Goal: Information Seeking & Learning: Find specific fact

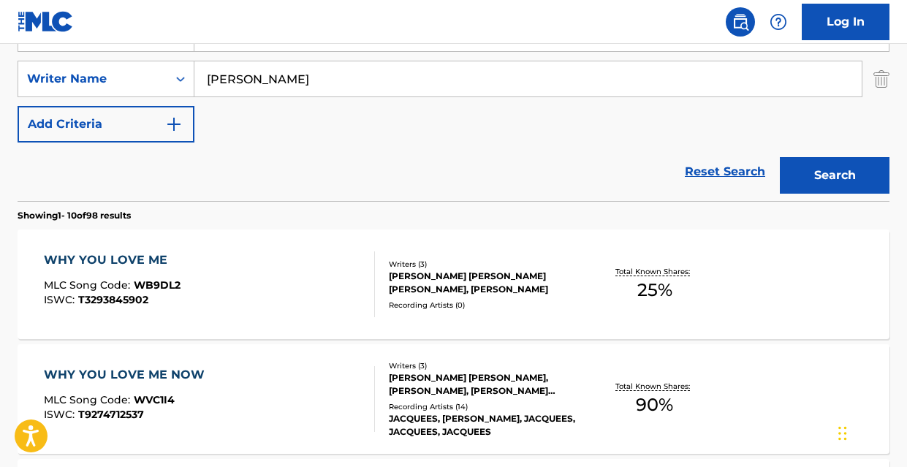
scroll to position [275, 0]
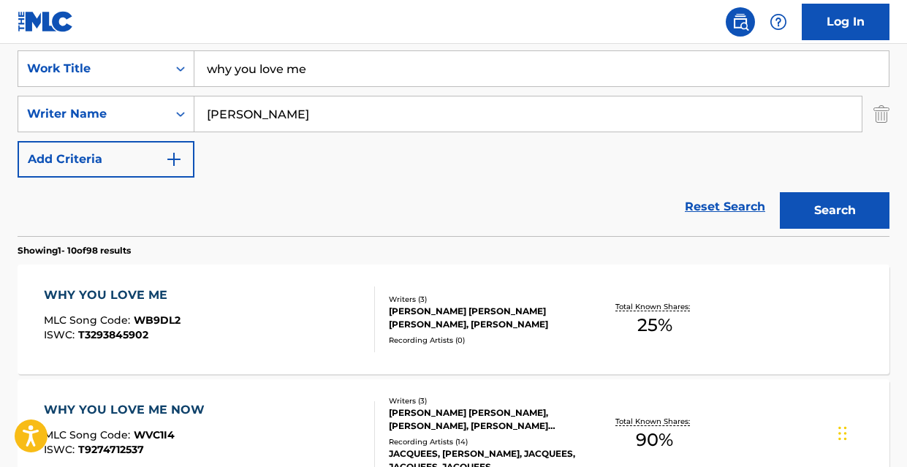
click at [340, 69] on input "why you love me" at bounding box center [541, 68] width 694 height 35
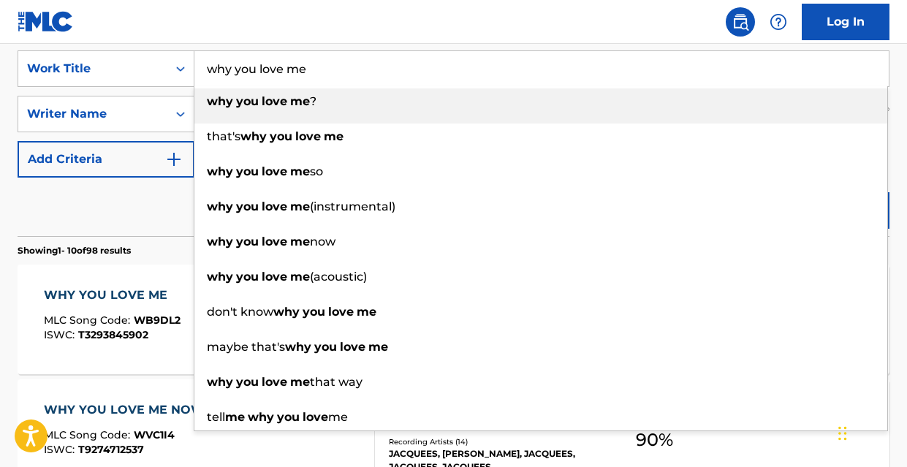
click at [340, 69] on input "why you love me" at bounding box center [541, 68] width 694 height 35
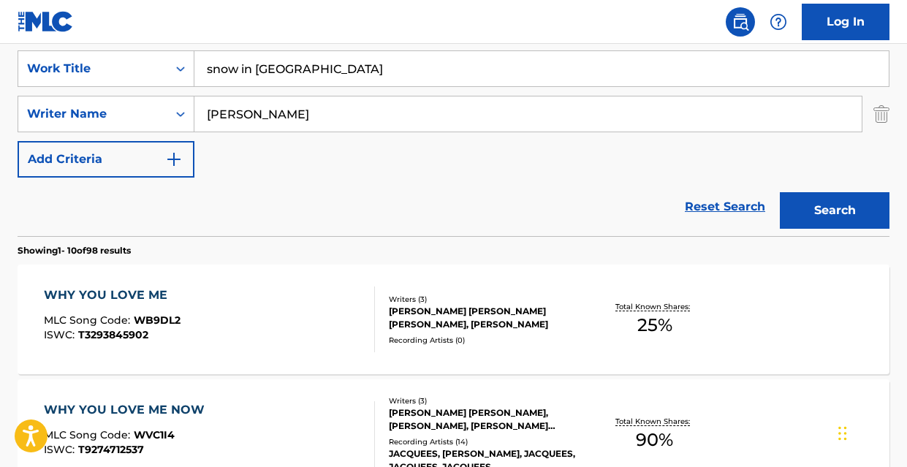
type input "snow in [GEOGRAPHIC_DATA]"
click at [799, 199] on button "Search" at bounding box center [835, 210] width 110 height 37
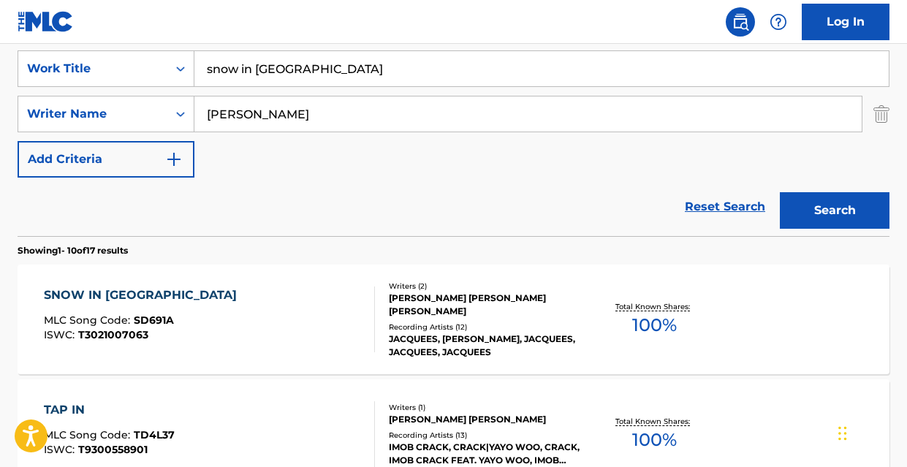
click at [288, 333] on div "SNOW IN [GEOGRAPHIC_DATA] MLC Song Code : SD691A ISWC : T3021007063" at bounding box center [209, 319] width 331 height 66
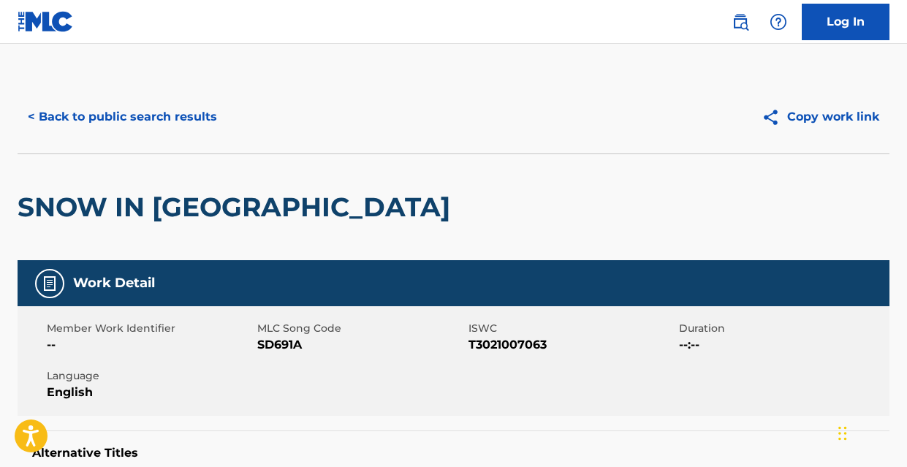
click at [106, 103] on button "< Back to public search results" at bounding box center [123, 117] width 210 height 37
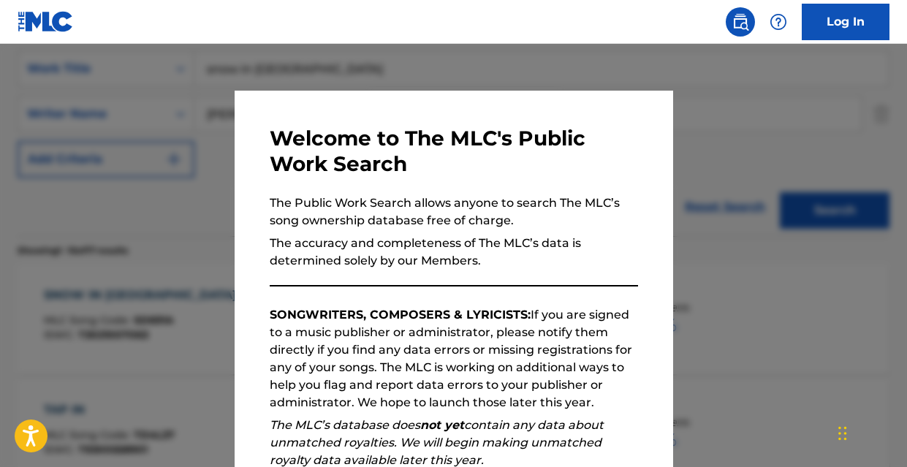
click at [202, 305] on div at bounding box center [453, 277] width 907 height 467
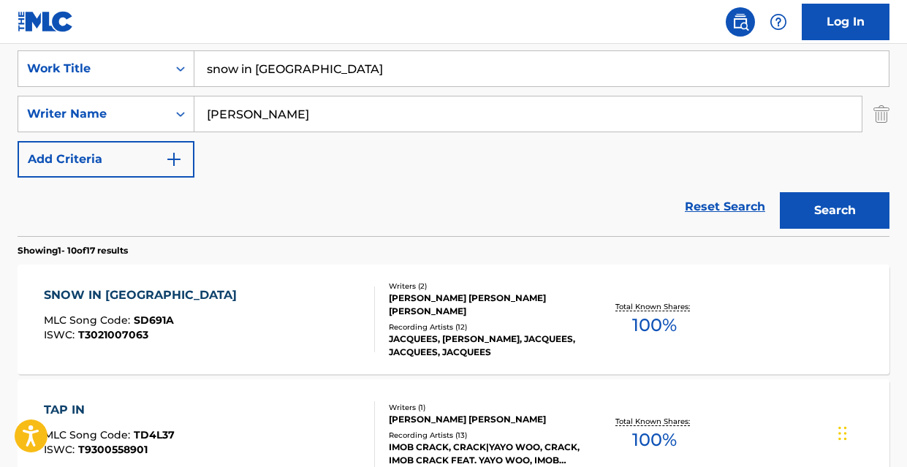
click at [311, 75] on input "snow in [GEOGRAPHIC_DATA]" at bounding box center [541, 68] width 694 height 35
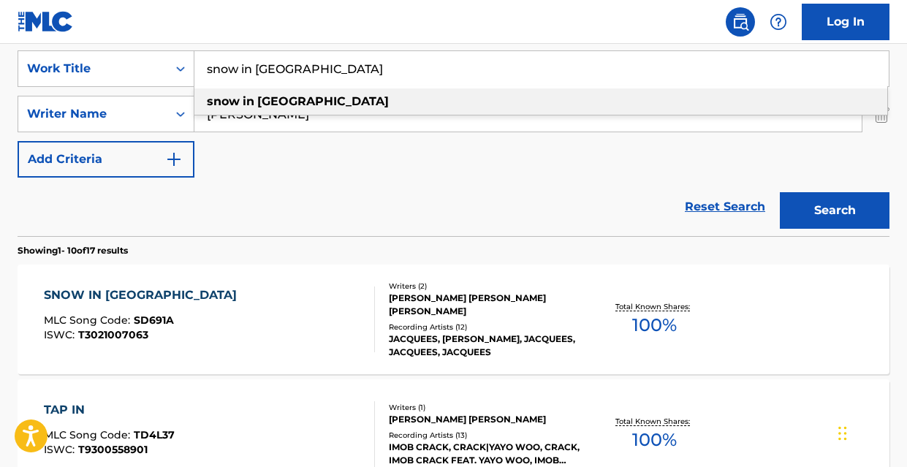
click at [311, 75] on input "snow in [GEOGRAPHIC_DATA]" at bounding box center [541, 68] width 694 height 35
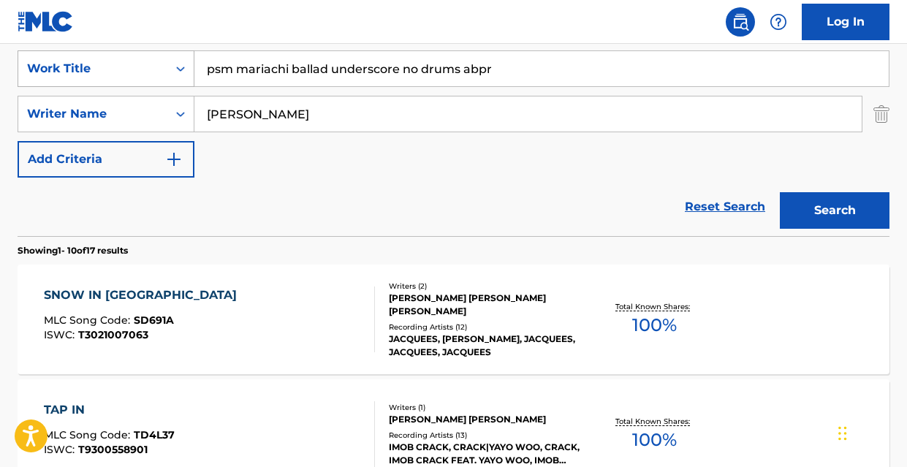
drag, startPoint x: 498, startPoint y: 66, endPoint x: 190, endPoint y: 68, distance: 307.6
click at [190, 68] on div "SearchWithCriteriad93b231c-604f-4d03-b9d8-d11cc992df24 Work Title psm mariachi …" at bounding box center [454, 68] width 872 height 37
click at [140, 221] on div "Reset Search Search" at bounding box center [454, 207] width 872 height 58
click at [837, 211] on button "Search" at bounding box center [835, 210] width 110 height 37
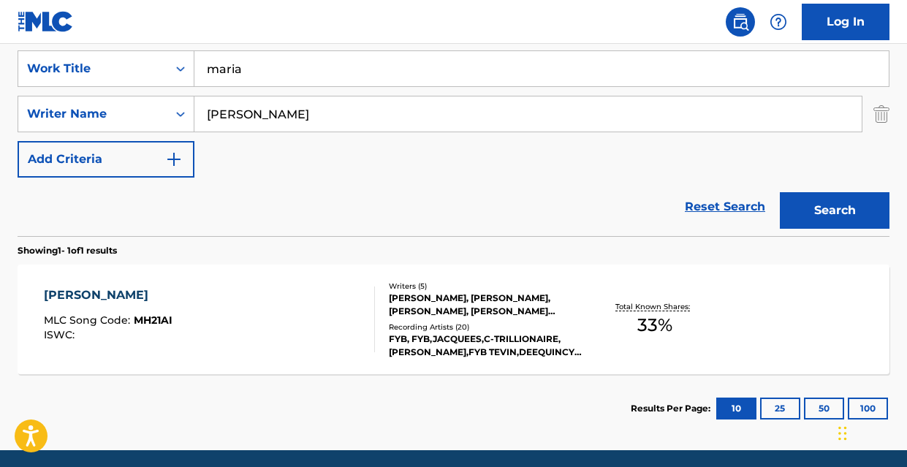
click at [300, 76] on input "maria" at bounding box center [541, 68] width 694 height 35
drag, startPoint x: 303, startPoint y: 72, endPoint x: 241, endPoint y: 64, distance: 62.5
click at [241, 64] on input "tears of disbelief" at bounding box center [541, 68] width 694 height 35
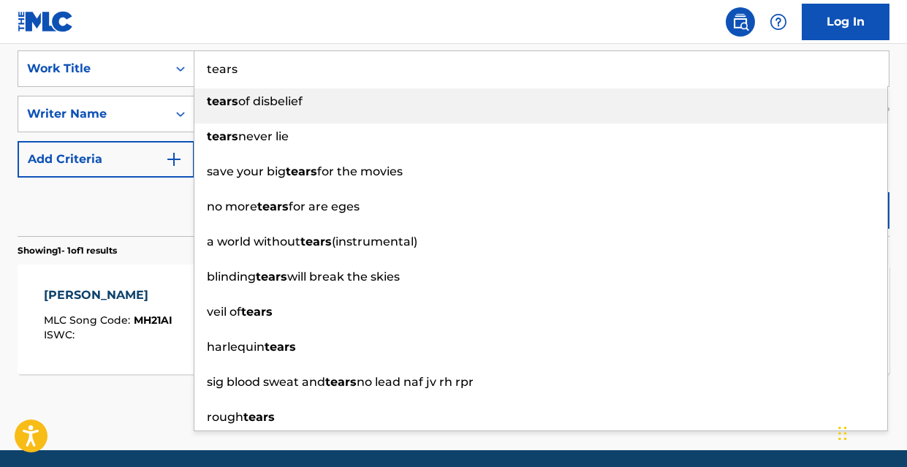
scroll to position [272, 0]
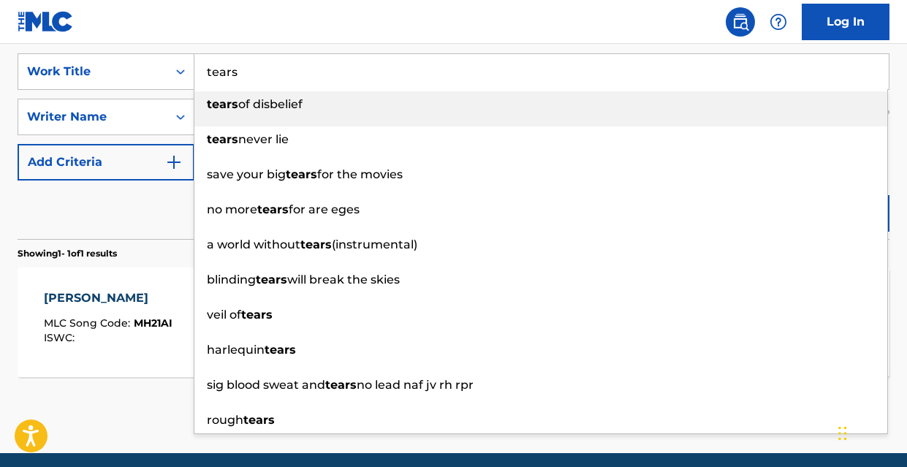
type input "tears"
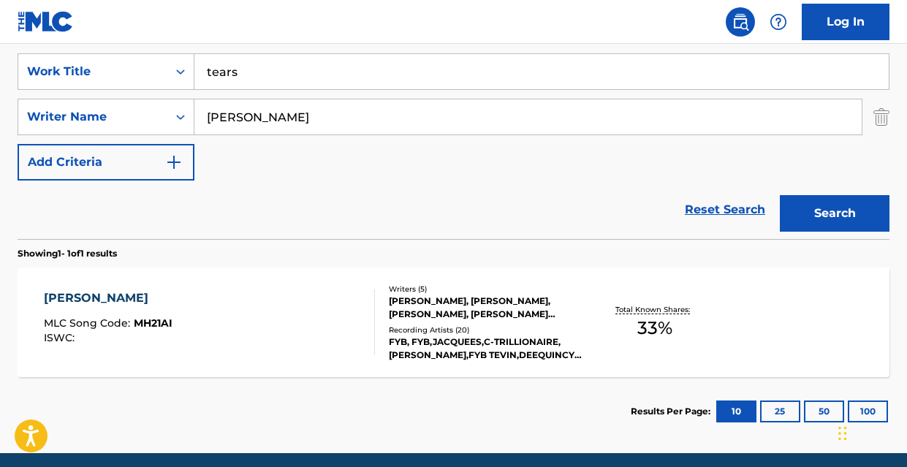
click at [77, 218] on div "Reset Search Search" at bounding box center [454, 209] width 872 height 58
click at [829, 218] on button "Search" at bounding box center [835, 213] width 110 height 37
click at [57, 295] on div "TEARS" at bounding box center [110, 298] width 133 height 18
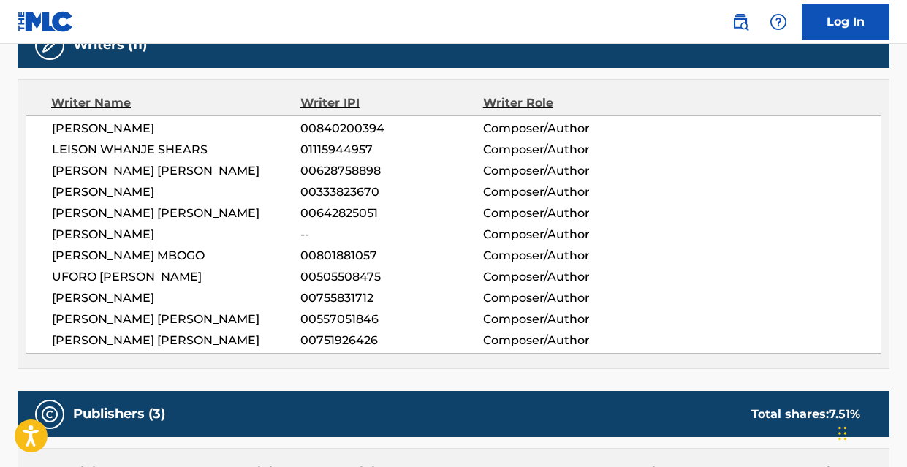
scroll to position [492, 0]
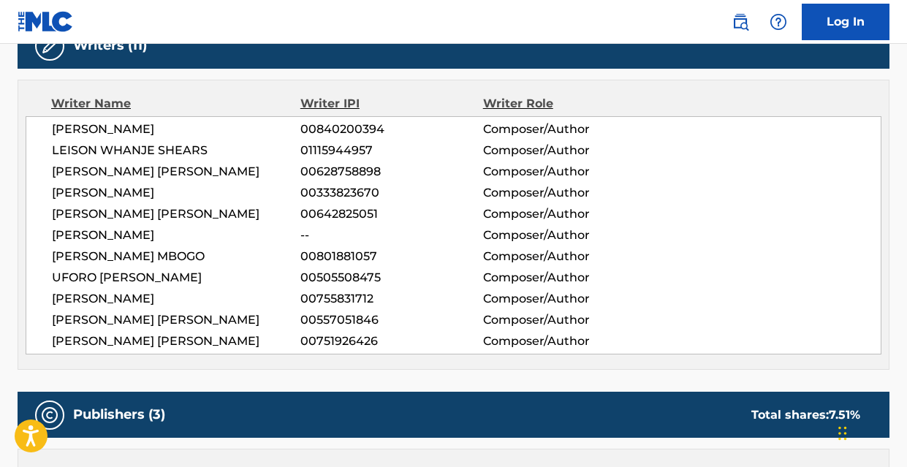
click at [200, 191] on span "[PERSON_NAME]" at bounding box center [176, 193] width 248 height 18
copy span "[PERSON_NAME]"
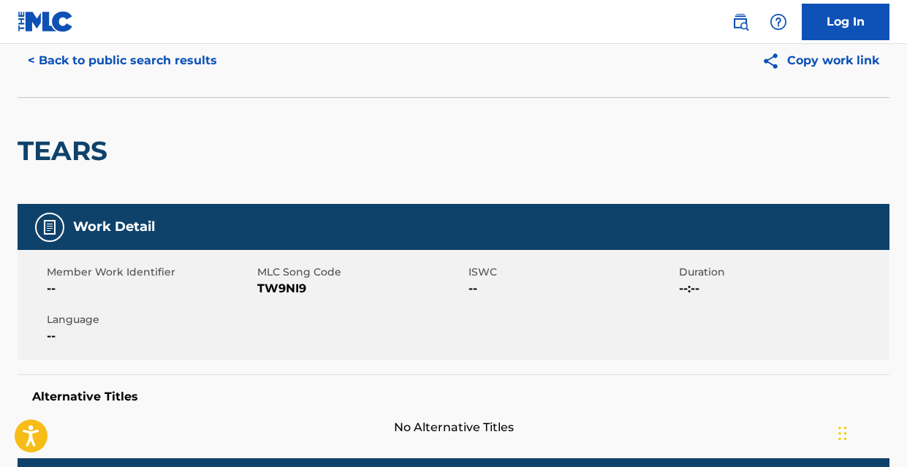
scroll to position [0, 0]
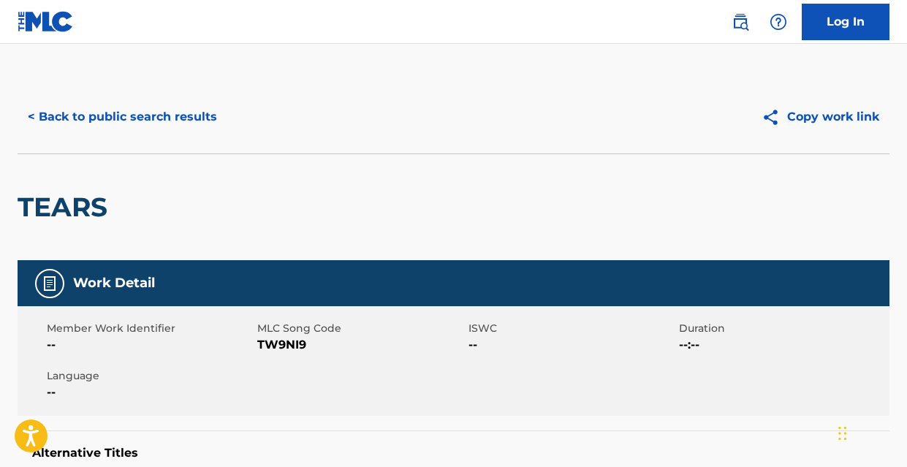
click at [139, 121] on button "< Back to public search results" at bounding box center [123, 117] width 210 height 37
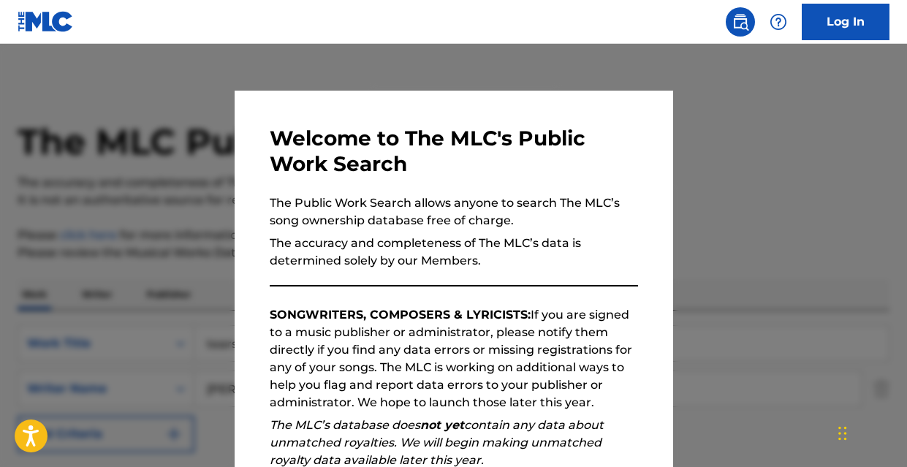
scroll to position [245, 0]
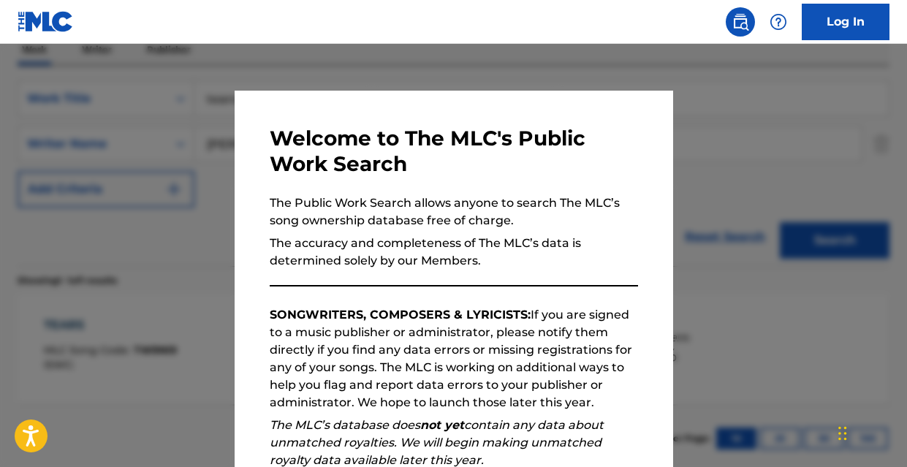
click at [142, 292] on div at bounding box center [453, 277] width 907 height 467
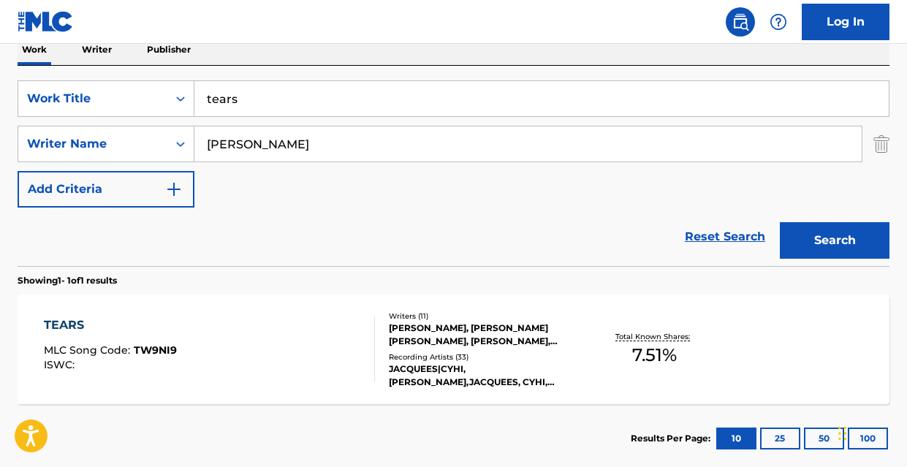
click at [259, 98] on input "tears" at bounding box center [541, 98] width 694 height 35
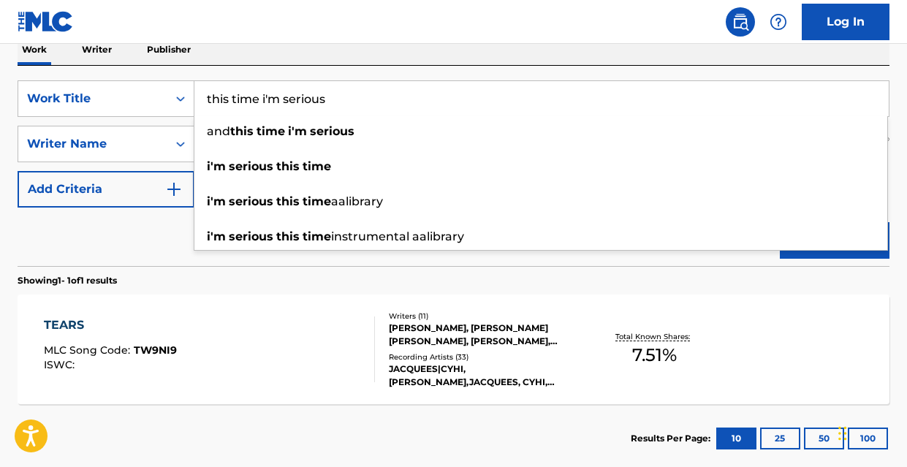
click at [53, 264] on div "Reset Search Search" at bounding box center [454, 237] width 872 height 58
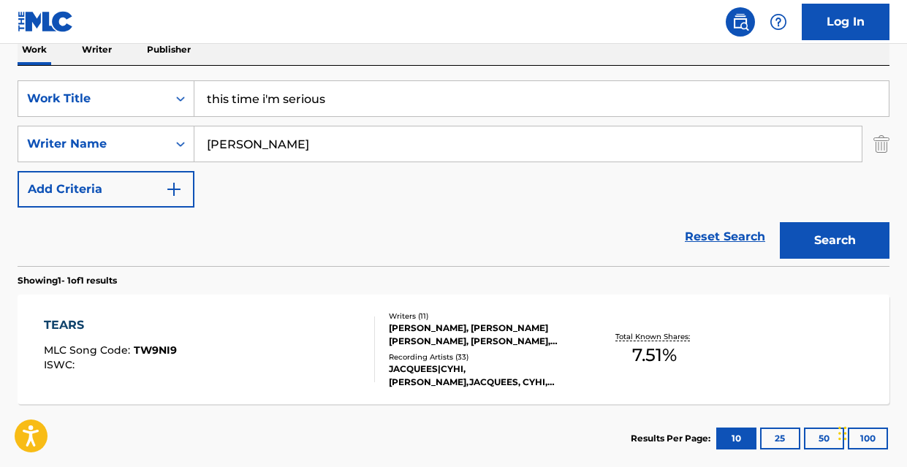
click at [848, 251] on button "Search" at bounding box center [835, 240] width 110 height 37
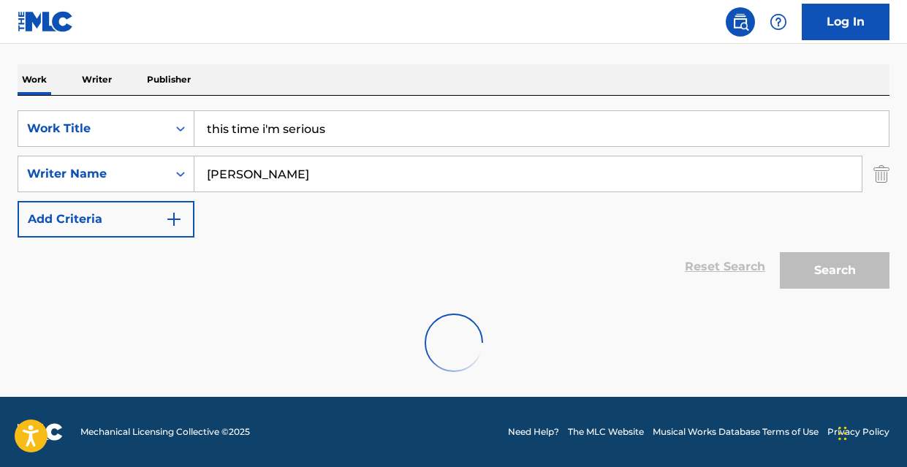
scroll to position [167, 0]
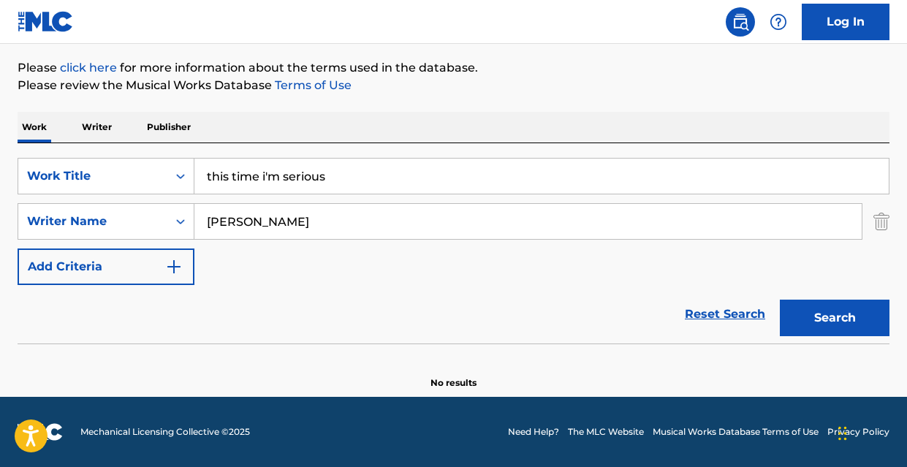
click at [834, 313] on button "Search" at bounding box center [835, 318] width 110 height 37
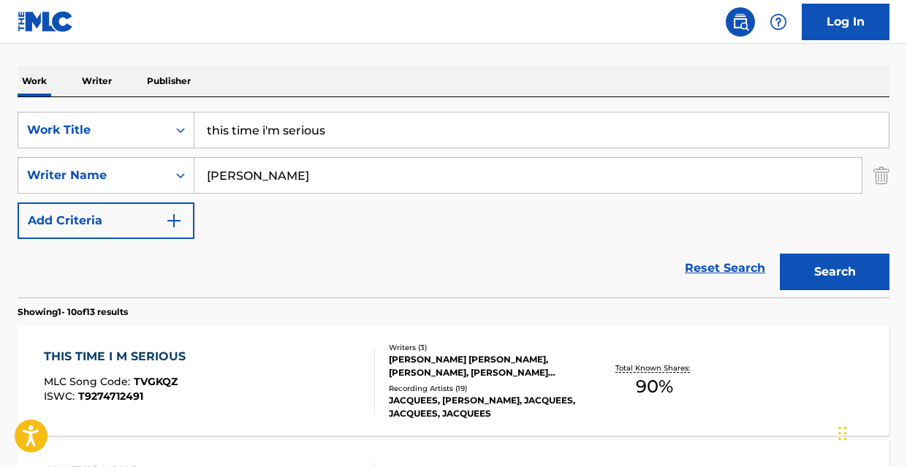
scroll to position [201, 0]
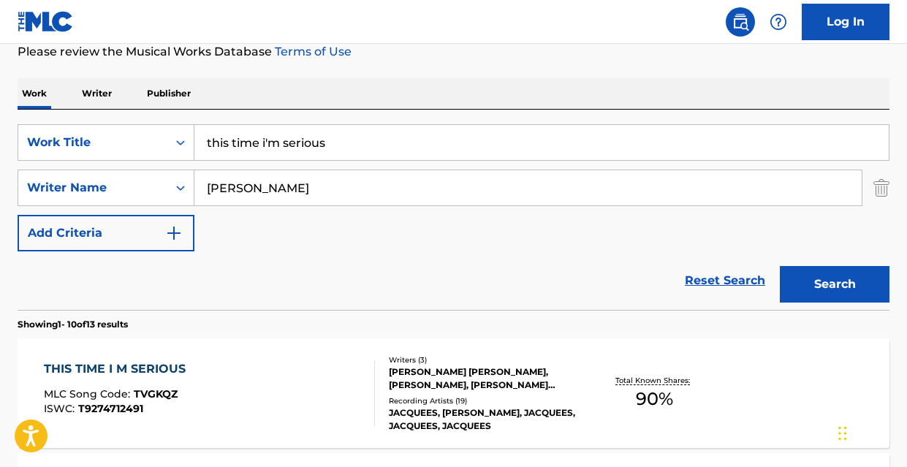
click at [340, 131] on input "this time i'm serious" at bounding box center [541, 142] width 694 height 35
click at [338, 130] on input "this time i'm serious" at bounding box center [541, 142] width 694 height 35
click at [340, 134] on input "this time i'm serious" at bounding box center [541, 142] width 694 height 35
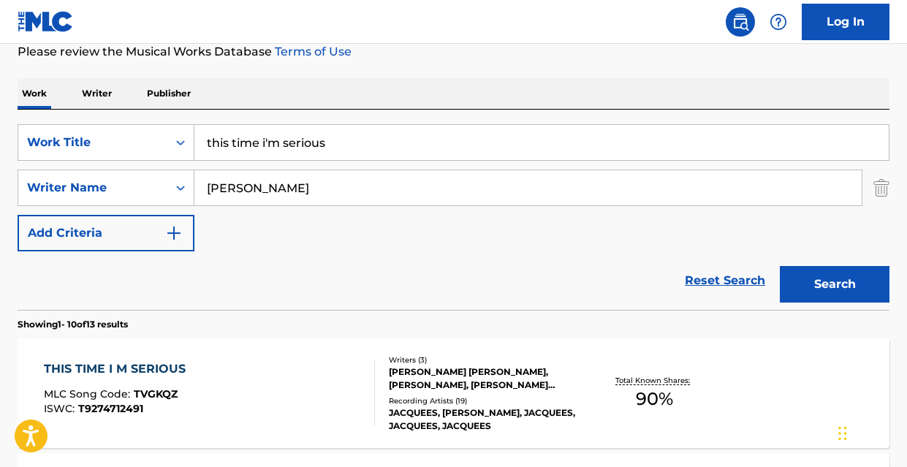
click at [340, 134] on input "this time i'm serious" at bounding box center [541, 142] width 694 height 35
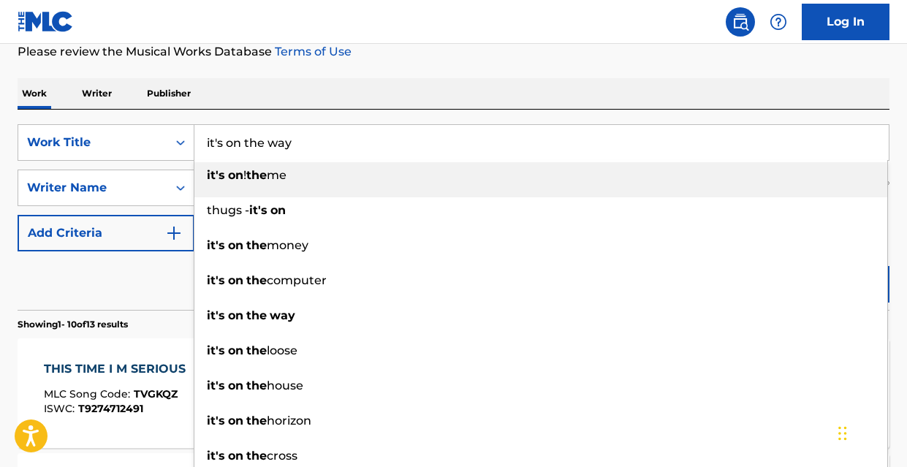
type input "it's on the way"
click at [120, 275] on div "Reset Search Search" at bounding box center [454, 280] width 872 height 58
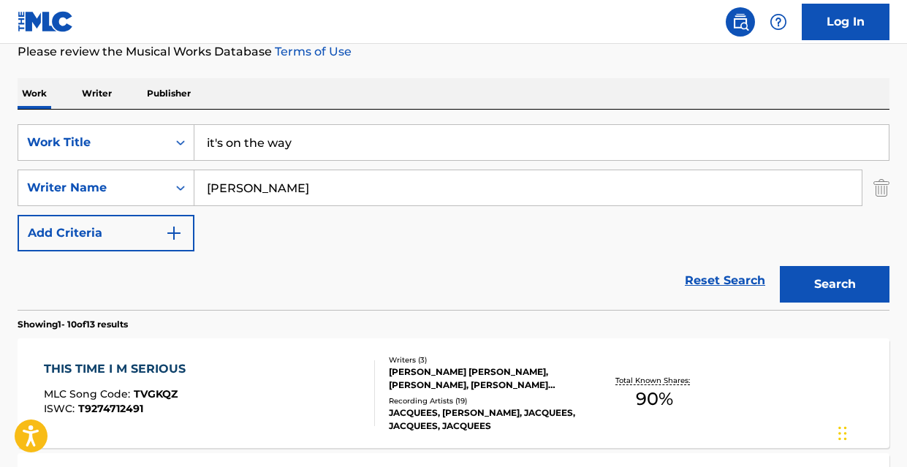
click at [807, 274] on button "Search" at bounding box center [835, 284] width 110 height 37
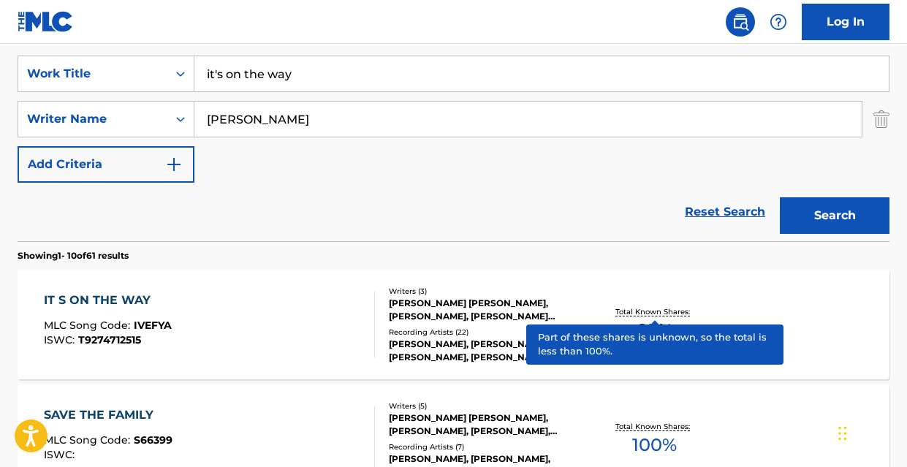
scroll to position [262, 0]
